Goal: Task Accomplishment & Management: Use online tool/utility

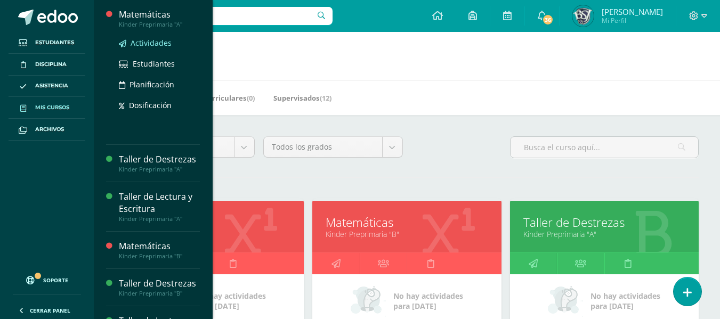
click at [159, 39] on span "Actividades" at bounding box center [151, 43] width 41 height 10
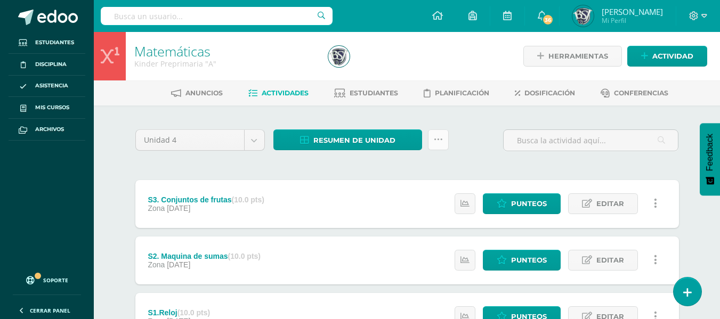
click at [431, 140] on link at bounding box center [438, 140] width 21 height 21
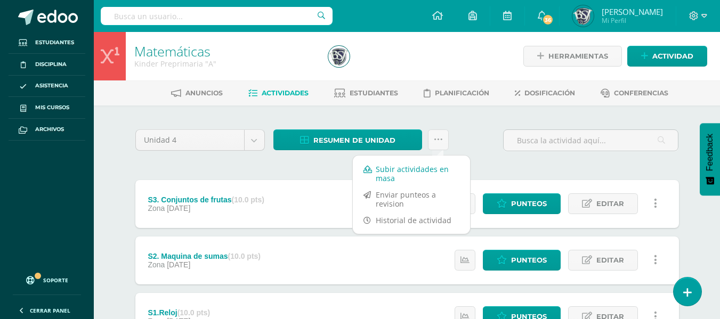
click at [415, 172] on link "Subir actividades en masa" at bounding box center [411, 174] width 117 height 26
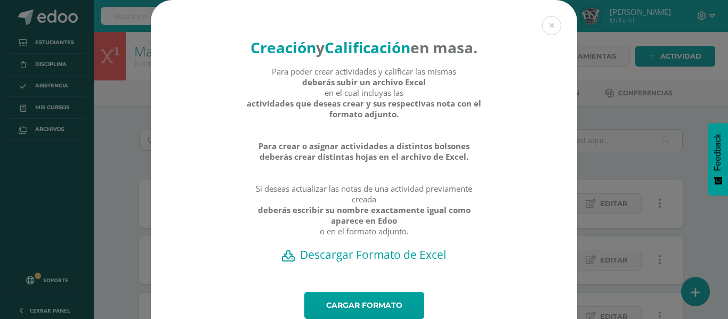
click at [392, 262] on h2 "Descargar Formato de Excel" at bounding box center [364, 254] width 389 height 15
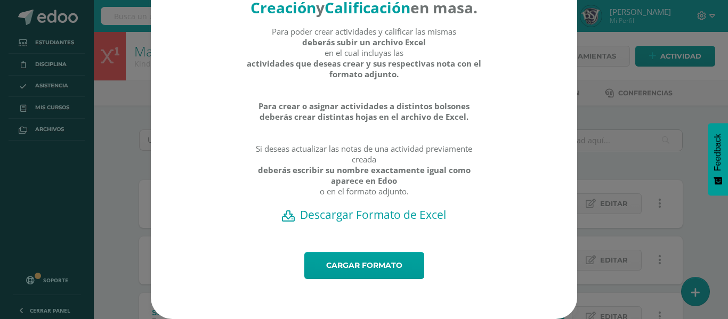
scroll to position [60, 0]
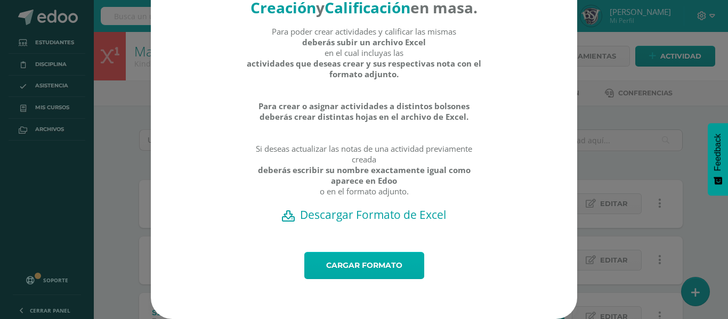
click at [365, 265] on link "Cargar formato" at bounding box center [364, 265] width 120 height 27
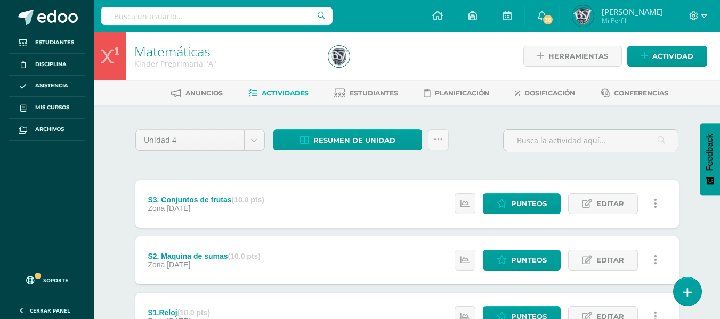
scroll to position [50, 0]
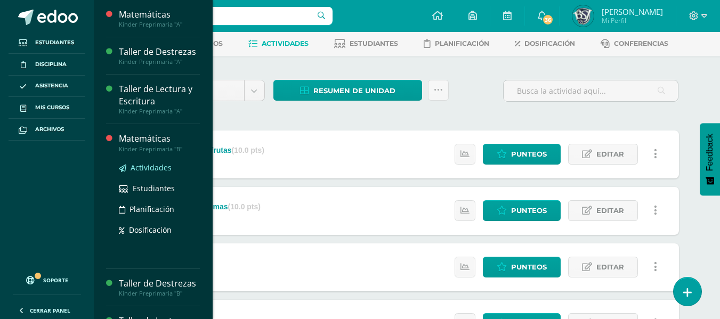
click at [146, 162] on link "Actividades" at bounding box center [159, 168] width 81 height 12
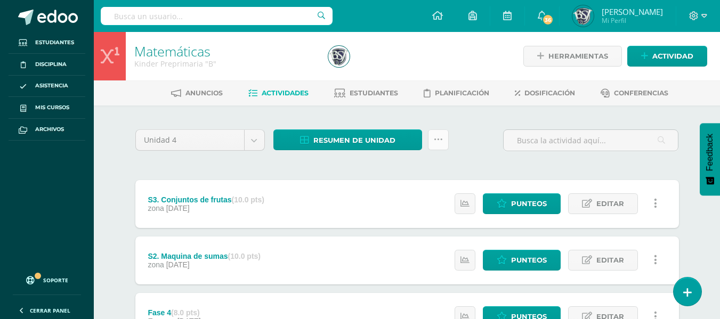
click at [435, 143] on icon at bounding box center [438, 139] width 9 height 9
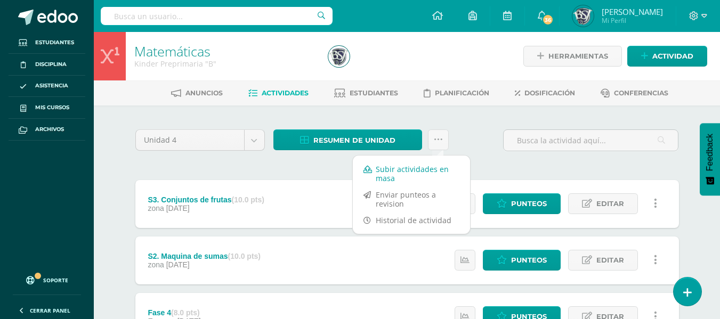
click at [411, 171] on link "Subir actividades en masa" at bounding box center [411, 174] width 117 height 26
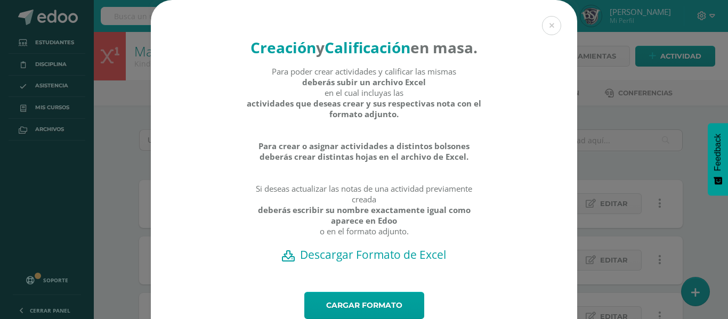
scroll to position [60, 0]
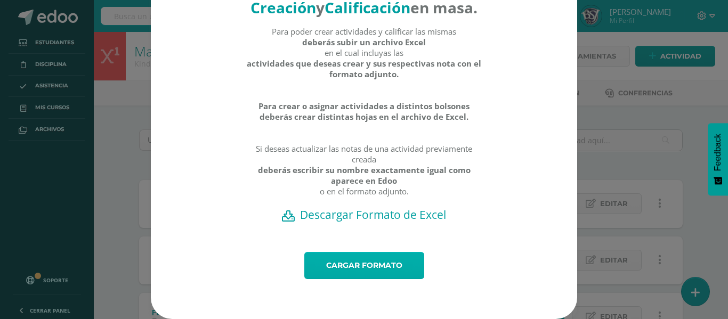
click at [376, 258] on link "Cargar formato" at bounding box center [364, 265] width 120 height 27
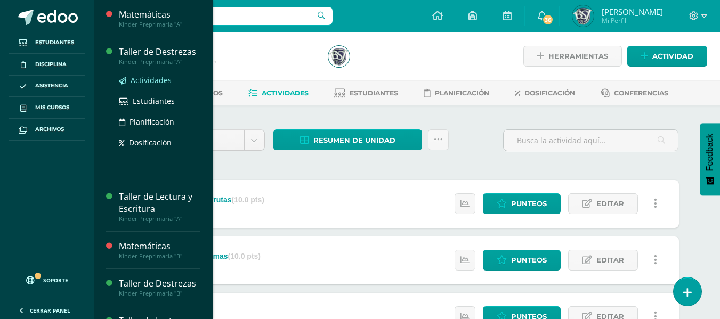
click at [144, 80] on span "Actividades" at bounding box center [151, 80] width 41 height 10
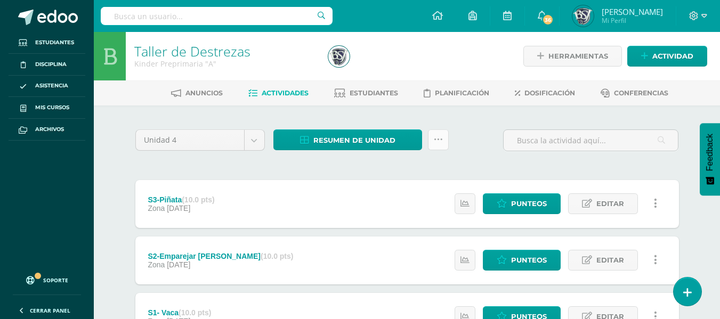
click at [437, 142] on icon at bounding box center [438, 139] width 9 height 9
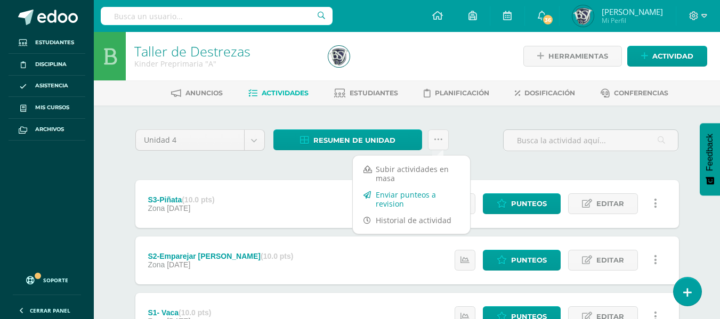
click at [413, 195] on link "Enviar punteos a revision" at bounding box center [411, 200] width 117 height 26
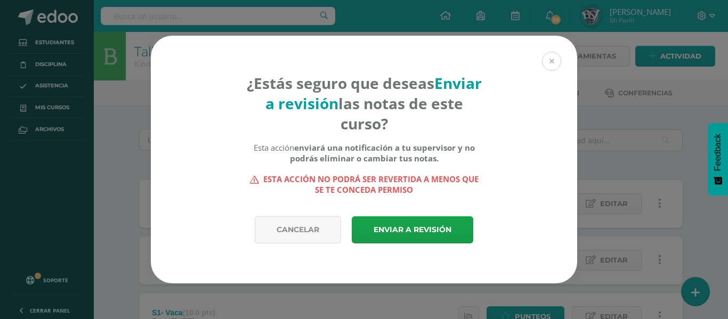
click at [548, 68] on button at bounding box center [551, 61] width 19 height 19
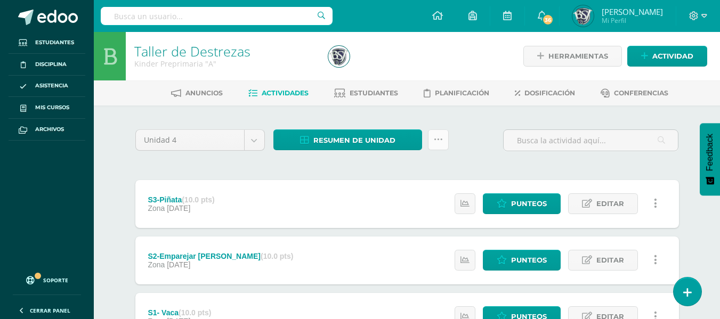
click at [439, 135] on icon at bounding box center [438, 139] width 9 height 9
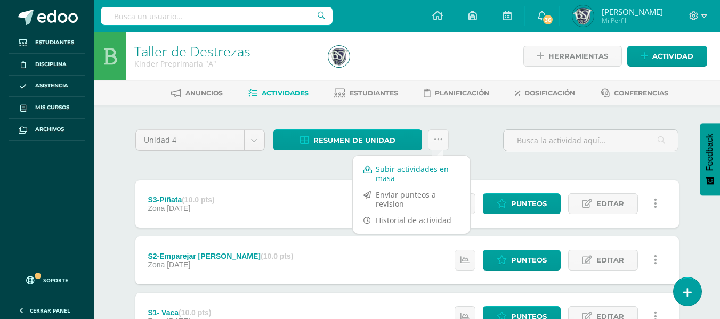
click at [406, 166] on link "Subir actividades en masa" at bounding box center [411, 174] width 117 height 26
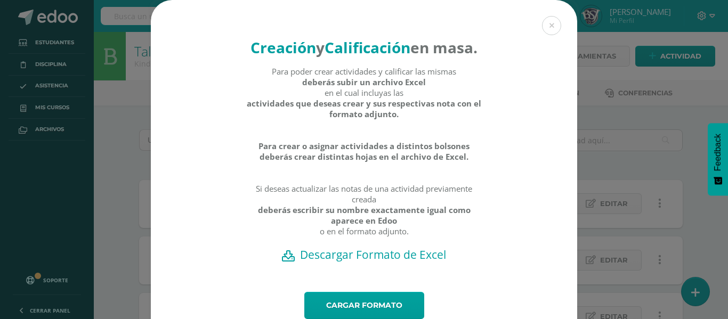
scroll to position [60, 0]
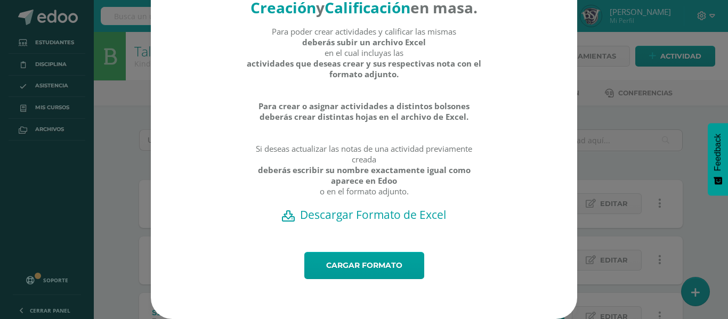
click at [331, 210] on h2 "Descargar Formato de Excel" at bounding box center [364, 214] width 389 height 15
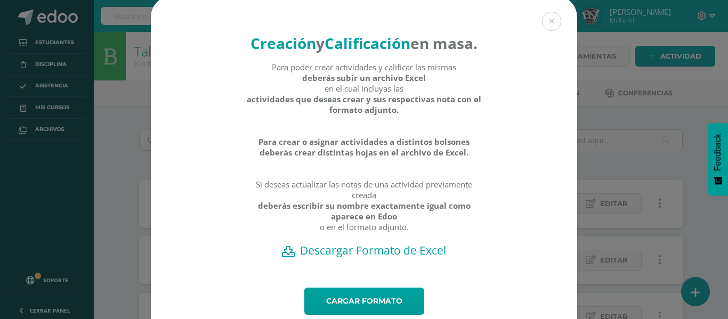
click at [388, 258] on h2 "Descargar Formato de Excel" at bounding box center [364, 250] width 389 height 15
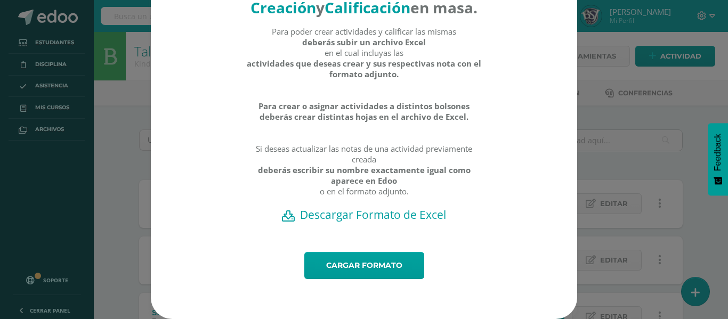
scroll to position [60, 0]
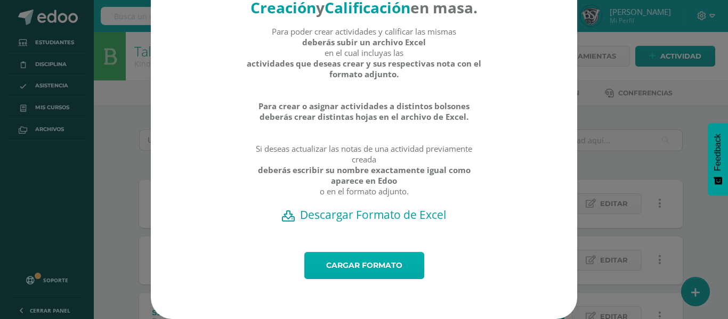
click at [376, 263] on link "Cargar formato" at bounding box center [364, 265] width 120 height 27
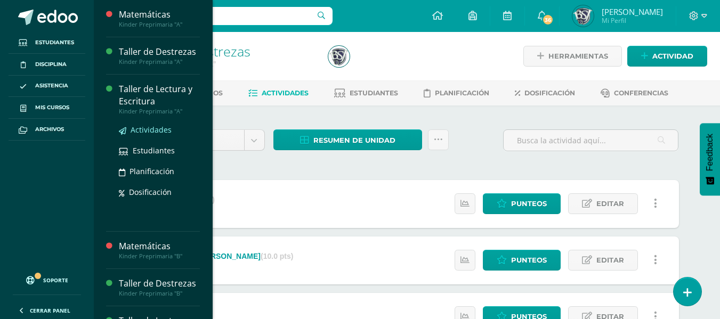
click at [143, 124] on link "Actividades" at bounding box center [159, 130] width 81 height 12
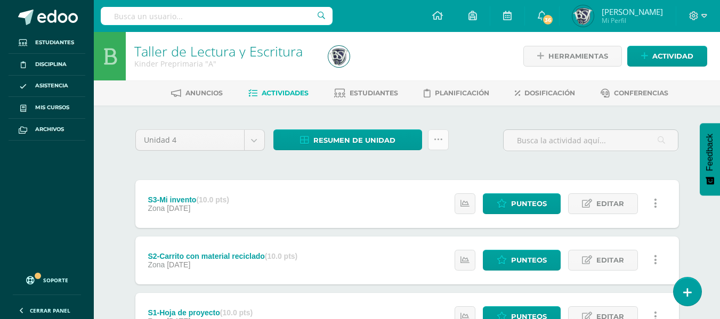
click at [439, 141] on icon at bounding box center [438, 139] width 9 height 9
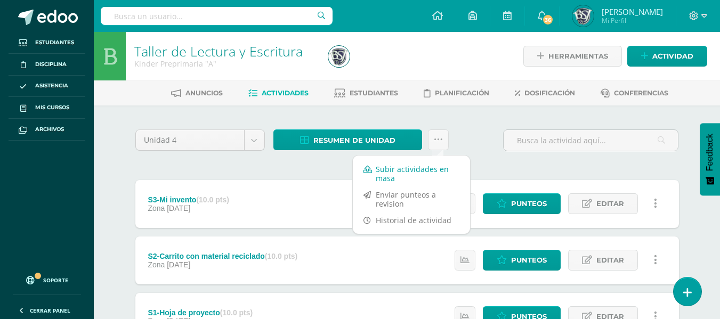
click at [413, 176] on link "Subir actividades en masa" at bounding box center [411, 174] width 117 height 26
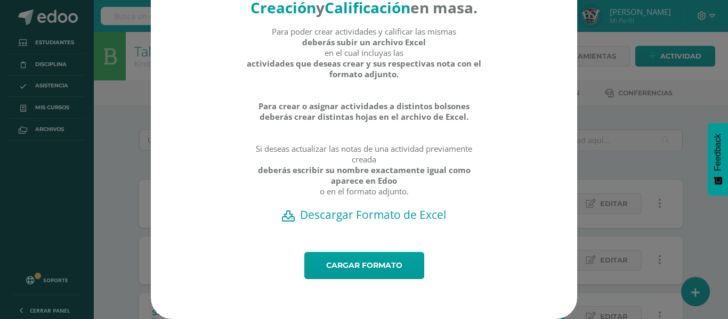
scroll to position [59, 0]
click at [383, 215] on h2 "Descargar Formato de Excel" at bounding box center [364, 214] width 389 height 15
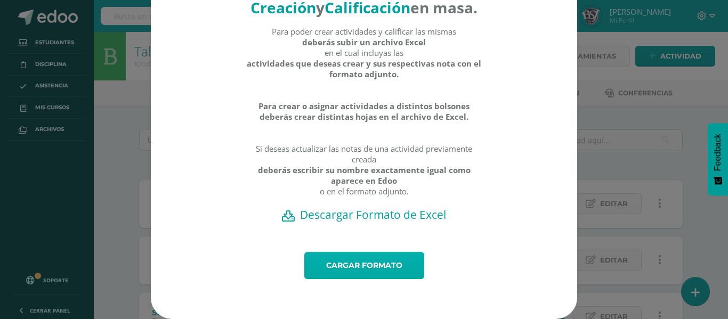
click at [357, 267] on link "Cargar formato" at bounding box center [364, 265] width 120 height 27
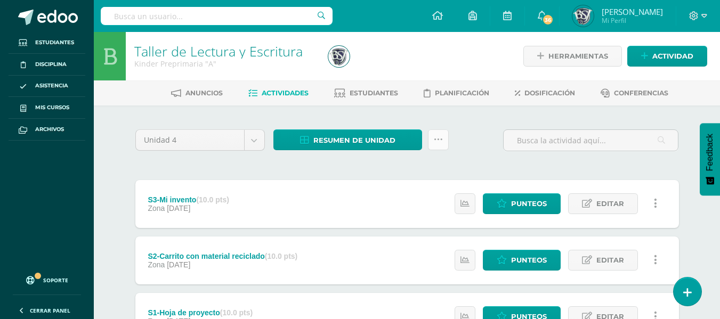
click at [439, 141] on icon at bounding box center [438, 139] width 9 height 9
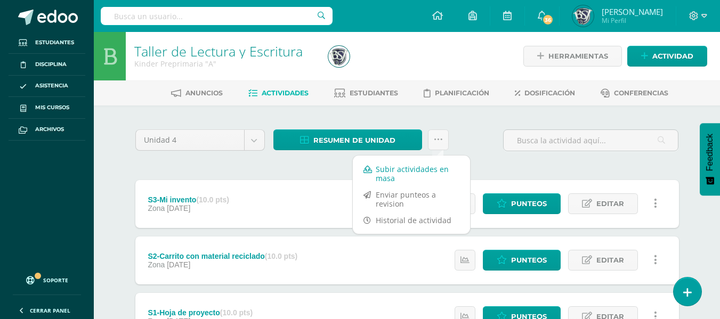
click at [399, 167] on link "Subir actividades en masa" at bounding box center [411, 174] width 117 height 26
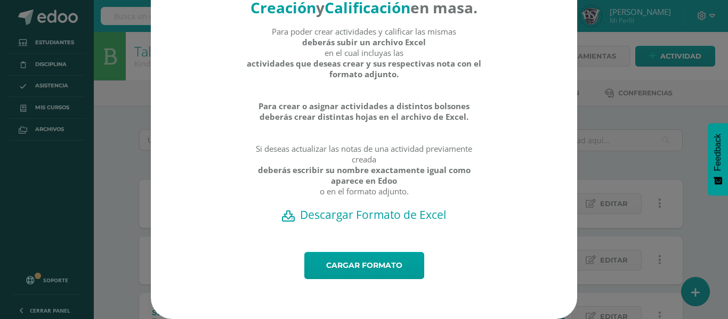
scroll to position [60, 0]
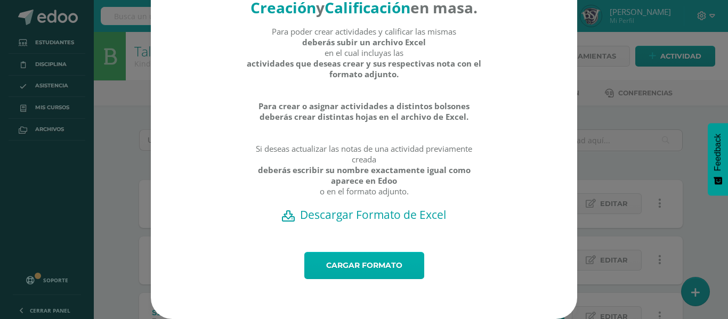
click at [364, 263] on link "Cargar formato" at bounding box center [364, 265] width 120 height 27
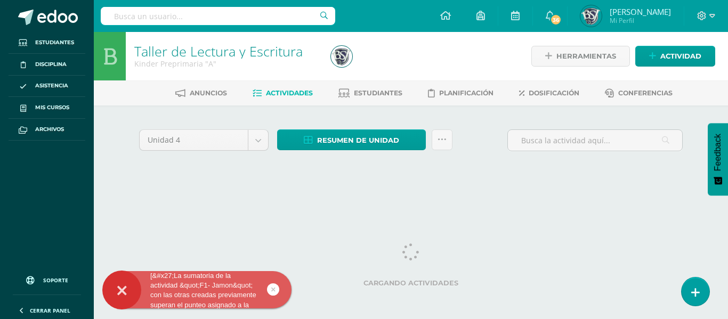
click at [273, 287] on icon at bounding box center [273, 290] width 4 height 12
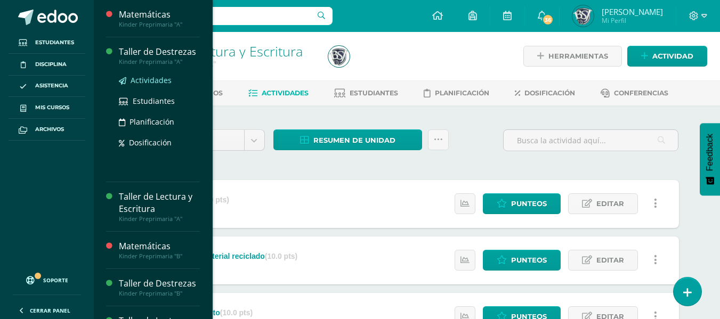
click at [146, 76] on span "Actividades" at bounding box center [151, 80] width 41 height 10
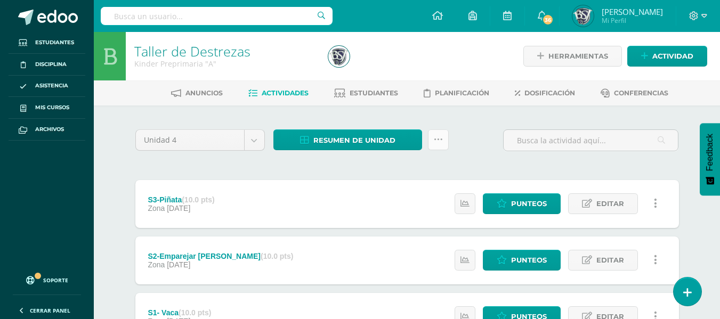
click at [433, 139] on link at bounding box center [438, 140] width 21 height 21
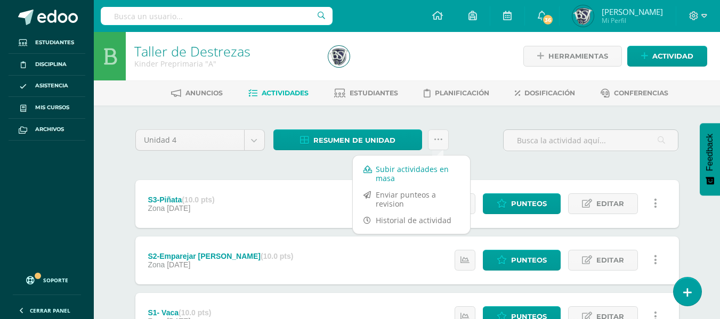
click at [412, 167] on link "Subir actividades en masa" at bounding box center [411, 174] width 117 height 26
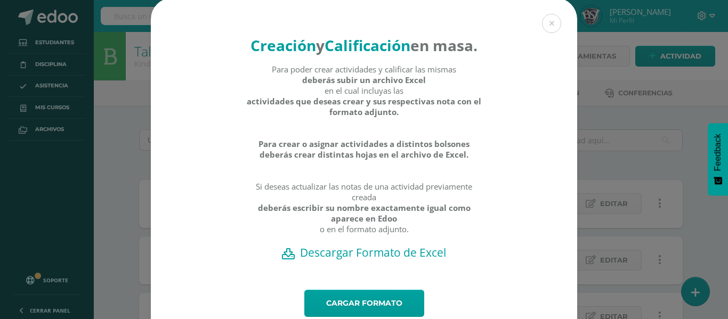
scroll to position [60, 0]
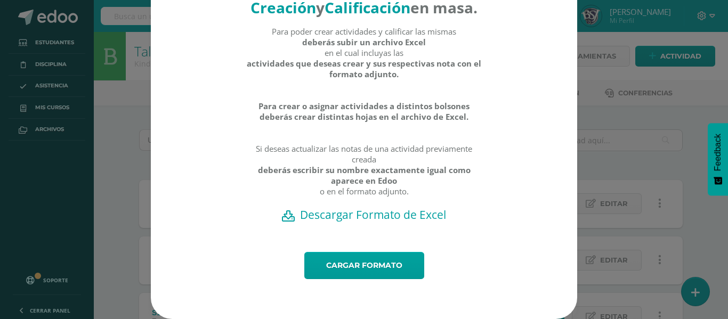
click at [348, 268] on link "Cargar formato" at bounding box center [364, 265] width 120 height 27
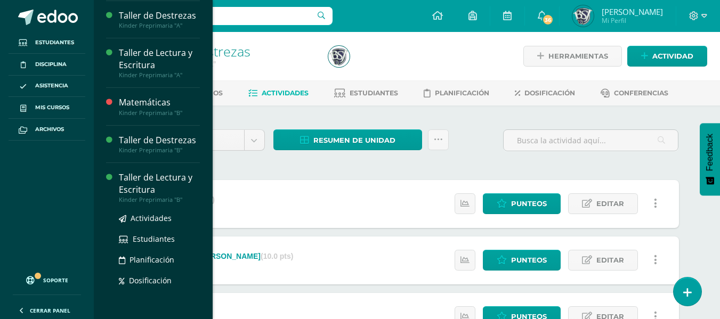
scroll to position [37, 0]
click at [150, 214] on span "Actividades" at bounding box center [151, 218] width 41 height 10
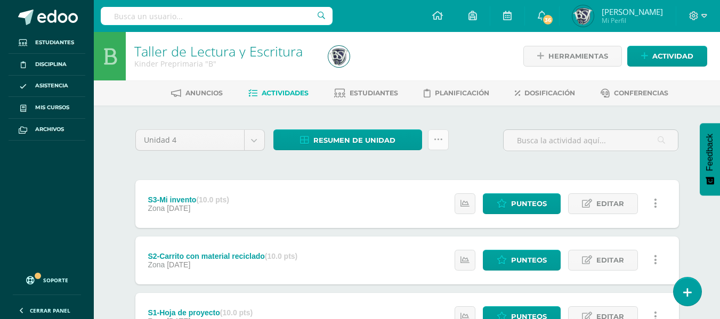
click at [438, 140] on icon at bounding box center [438, 139] width 9 height 9
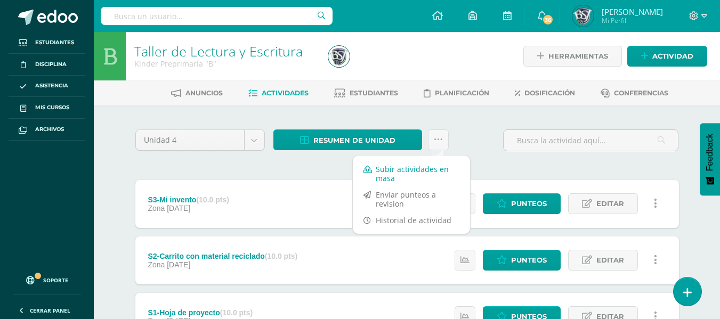
click at [400, 171] on link "Subir actividades en masa" at bounding box center [411, 174] width 117 height 26
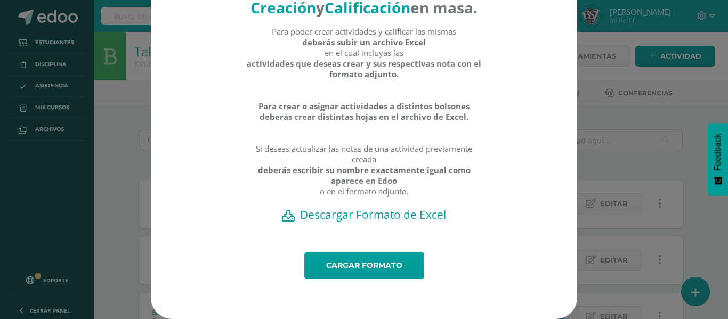
scroll to position [60, 0]
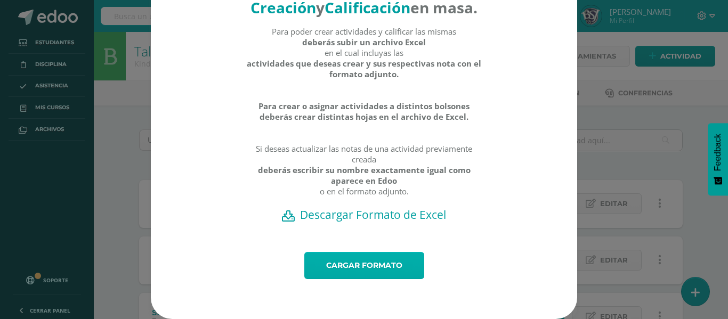
click at [379, 267] on link "Cargar formato" at bounding box center [364, 265] width 120 height 27
